Goal: Find specific page/section

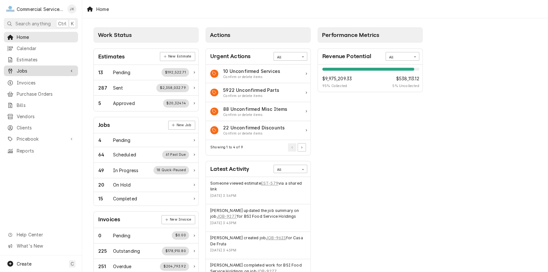
click at [30, 67] on span "Jobs" at bounding box center [41, 70] width 48 height 7
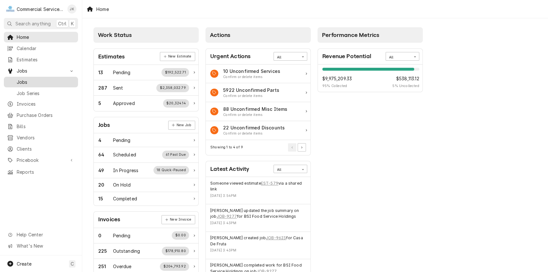
click at [24, 80] on span "Jobs" at bounding box center [46, 82] width 58 height 7
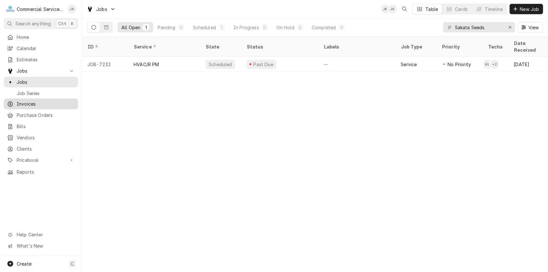
click at [31, 101] on span "Invoices" at bounding box center [46, 103] width 58 height 7
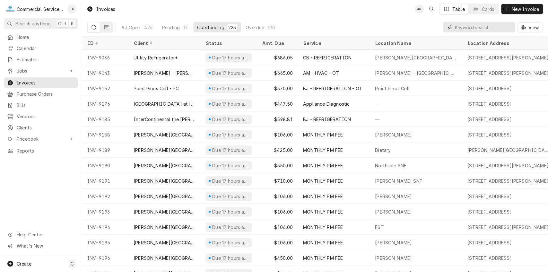
click at [457, 27] on input "Dynamic Content Wrapper" at bounding box center [483, 27] width 57 height 10
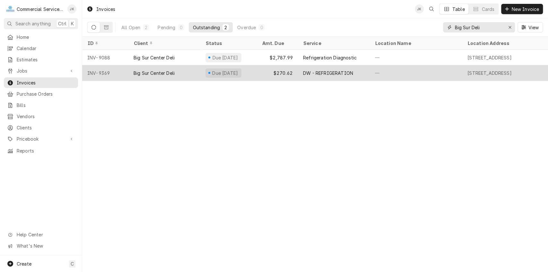
type input "Big Sur Deli"
click at [283, 67] on div "$270.62" at bounding box center [277, 72] width 41 height 15
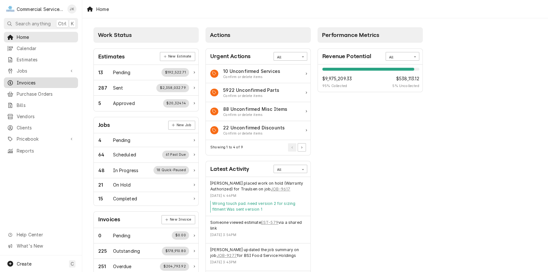
click at [25, 82] on span "Invoices" at bounding box center [46, 82] width 58 height 7
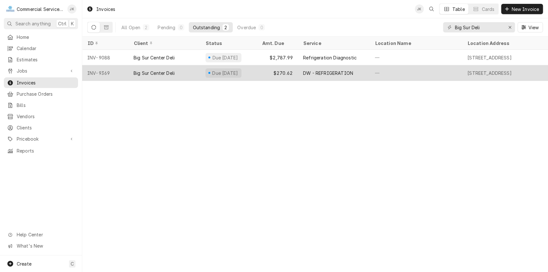
click at [283, 71] on div "$270.62" at bounding box center [277, 72] width 41 height 15
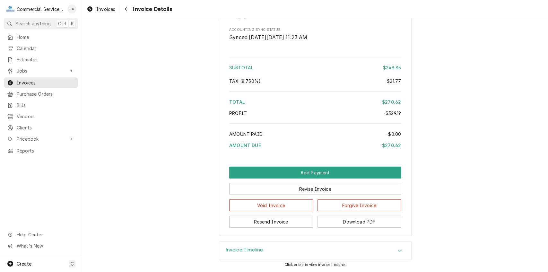
scroll to position [1196, 0]
